Goal: Information Seeking & Learning: Understand process/instructions

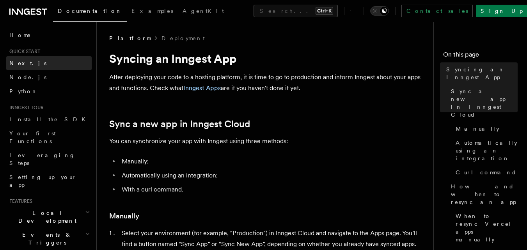
click at [23, 64] on span "Next.js" at bounding box center [27, 63] width 37 height 6
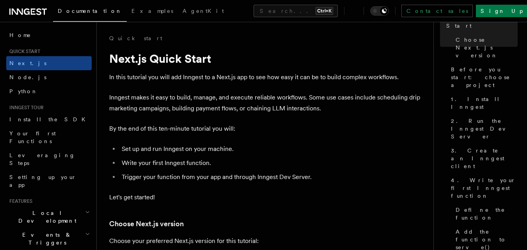
scroll to position [59, 0]
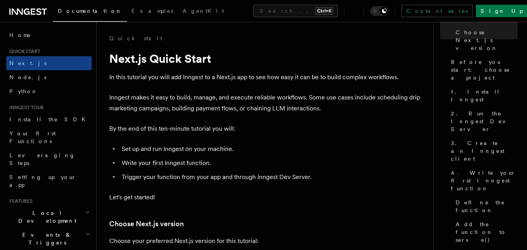
click at [37, 16] on div "Documentation Examples AgentKit Search... Ctrl+K Contact sales Sign Up" at bounding box center [263, 11] width 527 height 22
click at [23, 14] on icon at bounding box center [27, 11] width 37 height 9
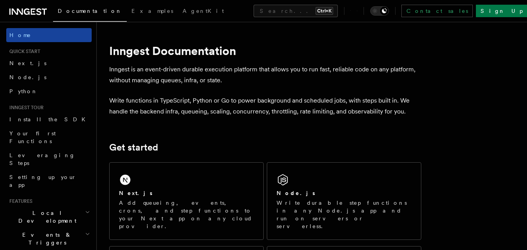
click at [44, 41] on link "Home" at bounding box center [48, 35] width 85 height 14
click at [131, 11] on span "Examples" at bounding box center [152, 11] width 42 height 6
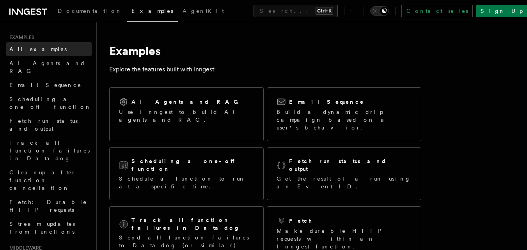
click at [44, 52] on link "All examples" at bounding box center [48, 49] width 85 height 14
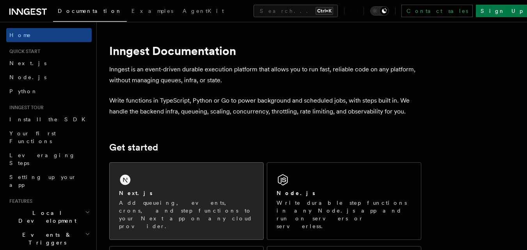
click at [179, 217] on div "Next.js Add queueing, events, crons, and step functions to your Next app on any…" at bounding box center [187, 201] width 154 height 77
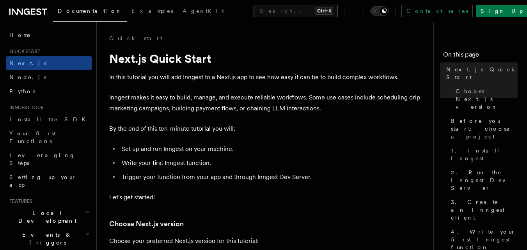
scroll to position [62, 0]
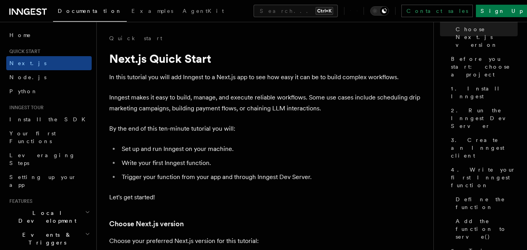
drag, startPoint x: 520, startPoint y: 121, endPoint x: 533, endPoint y: 71, distance: 50.8
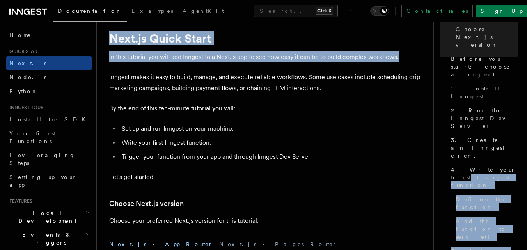
scroll to position [0, 0]
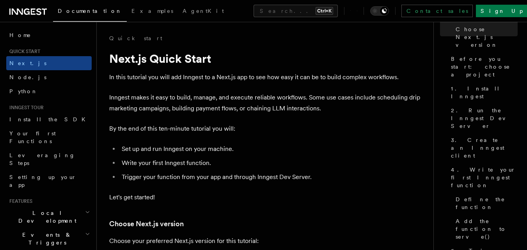
click at [343, 159] on li "Write your first Inngest function." at bounding box center [270, 163] width 302 height 11
click at [21, 36] on span "Home" at bounding box center [20, 35] width 22 height 8
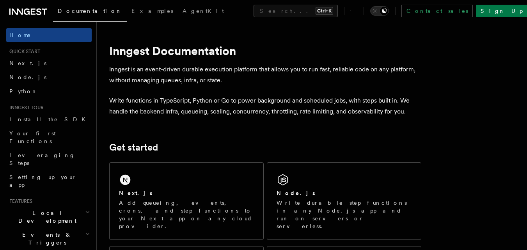
click at [21, 36] on span "Home" at bounding box center [20, 35] width 22 height 8
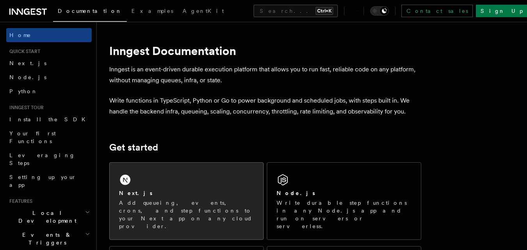
click at [168, 186] on div "Next.js Add queueing, events, crons, and step functions to your Next app on any…" at bounding box center [187, 201] width 154 height 77
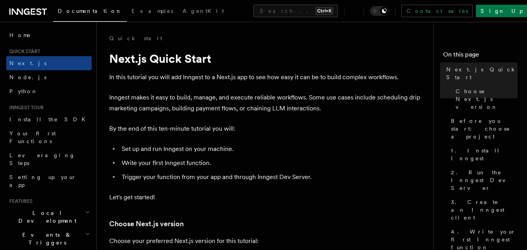
click at [269, 221] on h3 "Choose Next.js version" at bounding box center [265, 223] width 312 height 11
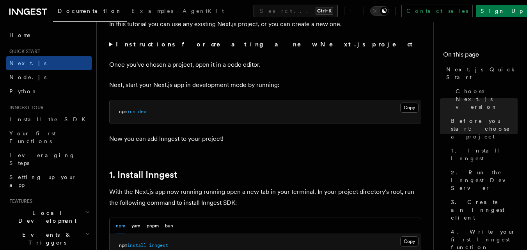
scroll to position [343, 0]
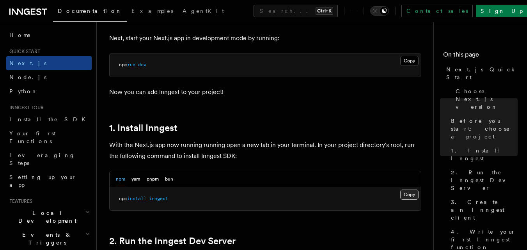
click at [410, 197] on button "Copy Copied" at bounding box center [409, 195] width 18 height 10
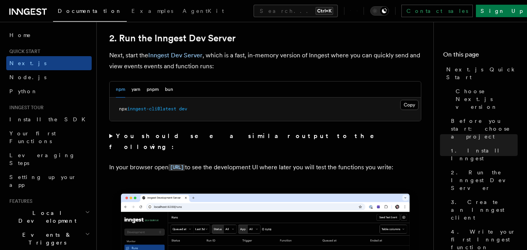
scroll to position [562, 0]
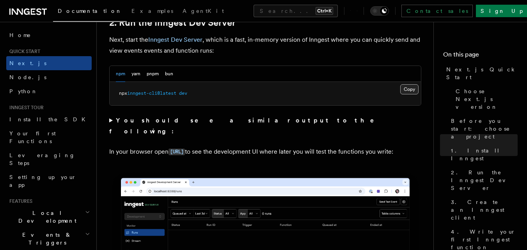
click at [403, 89] on button "Copy Copied" at bounding box center [409, 89] width 18 height 10
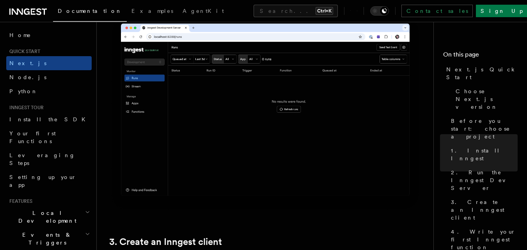
scroll to position [718, 0]
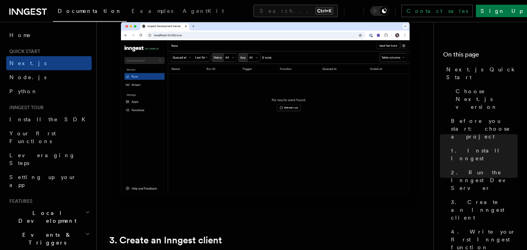
click at [267, 149] on img at bounding box center [265, 112] width 312 height 196
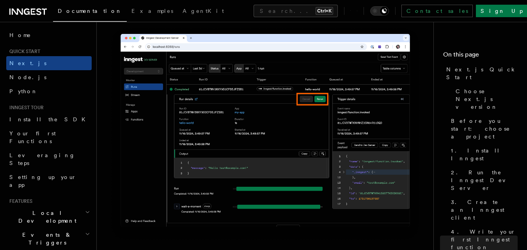
scroll to position [3542, 0]
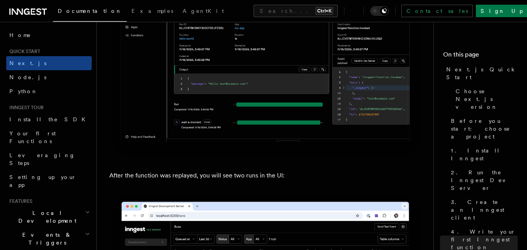
click at [311, 149] on img at bounding box center [265, 50] width 312 height 216
click at [51, 120] on link "Install the SDK" at bounding box center [48, 119] width 85 height 14
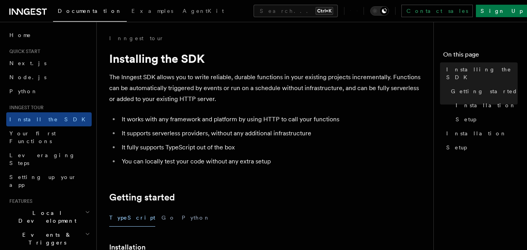
click at [37, 9] on icon at bounding box center [27, 11] width 37 height 9
